Goal: Check status: Check status

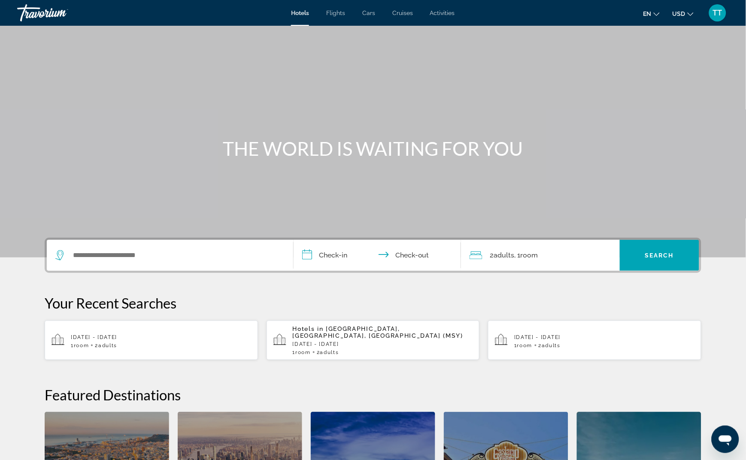
click at [711, 12] on div "TT" at bounding box center [717, 12] width 17 height 17
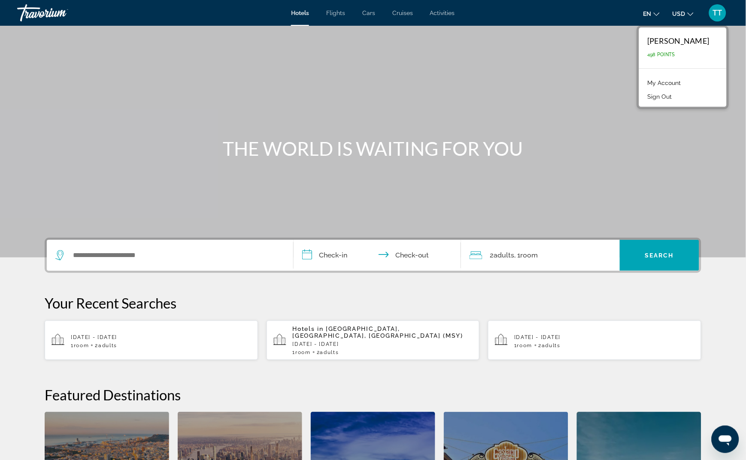
click at [671, 82] on link "My Account" at bounding box center [664, 82] width 42 height 11
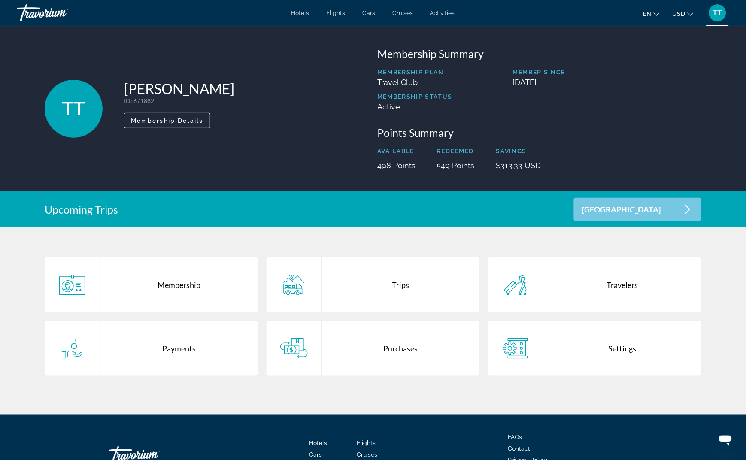
click at [336, 363] on div "Purchases" at bounding box center [401, 348] width 158 height 55
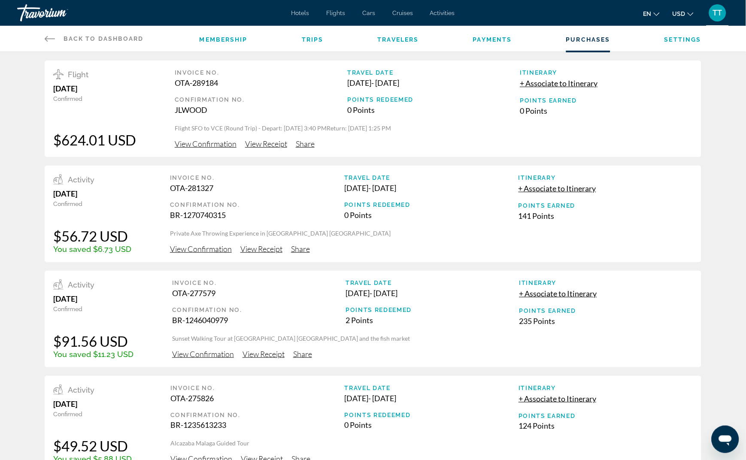
click at [268, 107] on div "JLWOOD" at bounding box center [261, 109] width 172 height 9
click at [223, 145] on span "View Confirmation" at bounding box center [206, 143] width 62 height 9
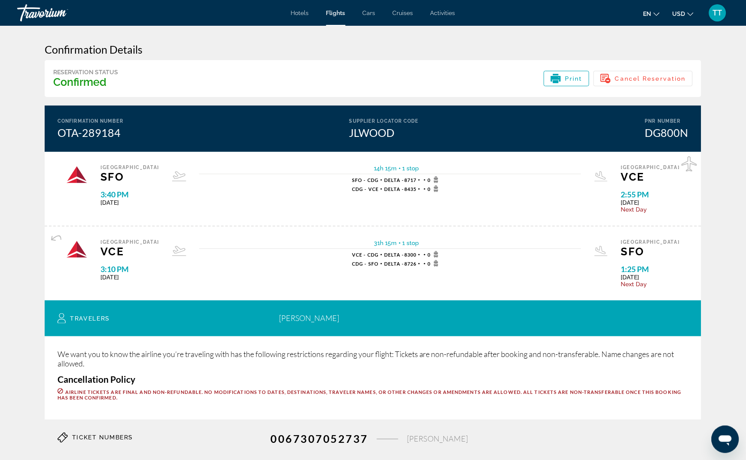
click at [398, 238] on div "Venice VCE 3:10 PM [DATE] 31h 15m 1 stop 1 stop VCE - CDG Delta - 8300 0 CDG - …" at bounding box center [373, 264] width 656 height 74
click at [382, 239] on span "31h 15m" at bounding box center [385, 242] width 23 height 7
click at [397, 242] on span "1 stop" at bounding box center [408, 242] width 22 height 7
drag, startPoint x: 404, startPoint y: 241, endPoint x: 413, endPoint y: 242, distance: 8.7
click at [413, 242] on span "1 stop" at bounding box center [410, 242] width 17 height 7
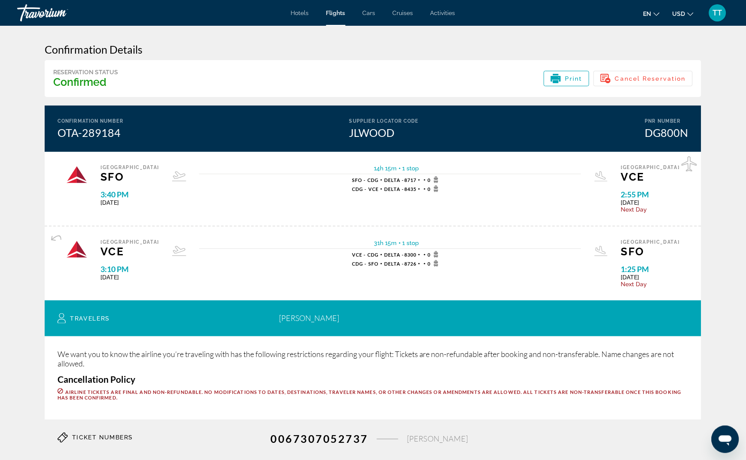
click at [397, 241] on span "1 stop" at bounding box center [408, 242] width 22 height 7
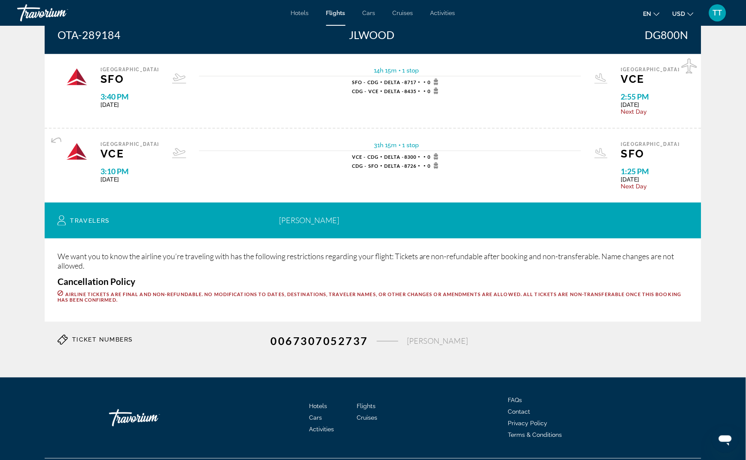
scroll to position [100, 0]
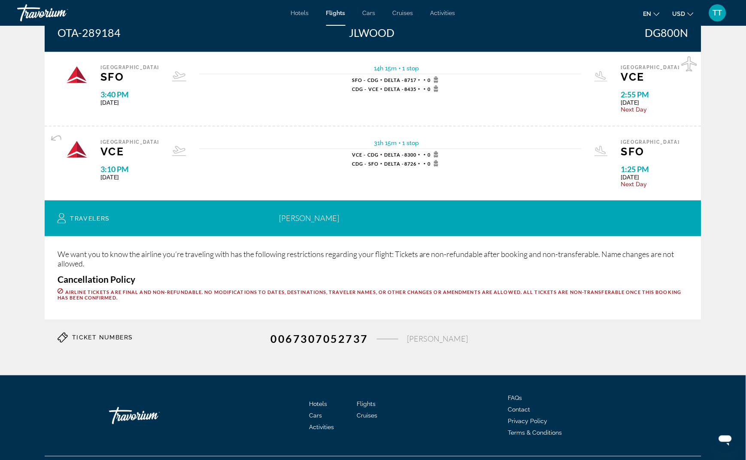
drag, startPoint x: 55, startPoint y: 136, endPoint x: 65, endPoint y: 144, distance: 12.5
click at [65, 144] on div "Venice VCE 3:10 PM [DATE] 31h 15m 1 stop 1 stop VCE - CDG Delta - 8300 0 CDG - …" at bounding box center [373, 163] width 656 height 75
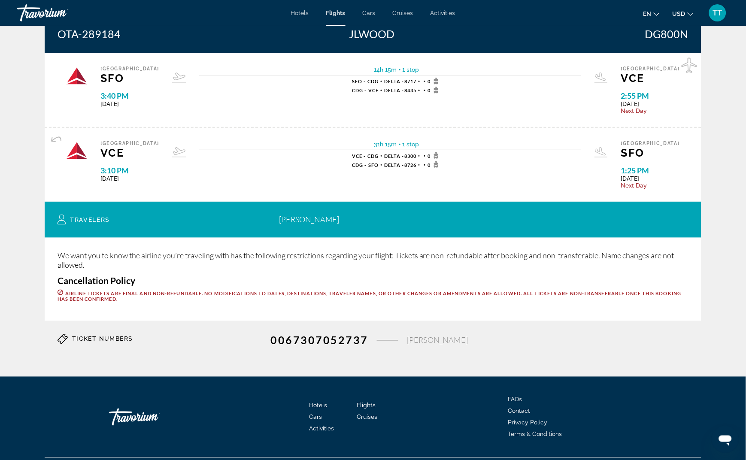
scroll to position [0, 0]
